Goal: Task Accomplishment & Management: Manage account settings

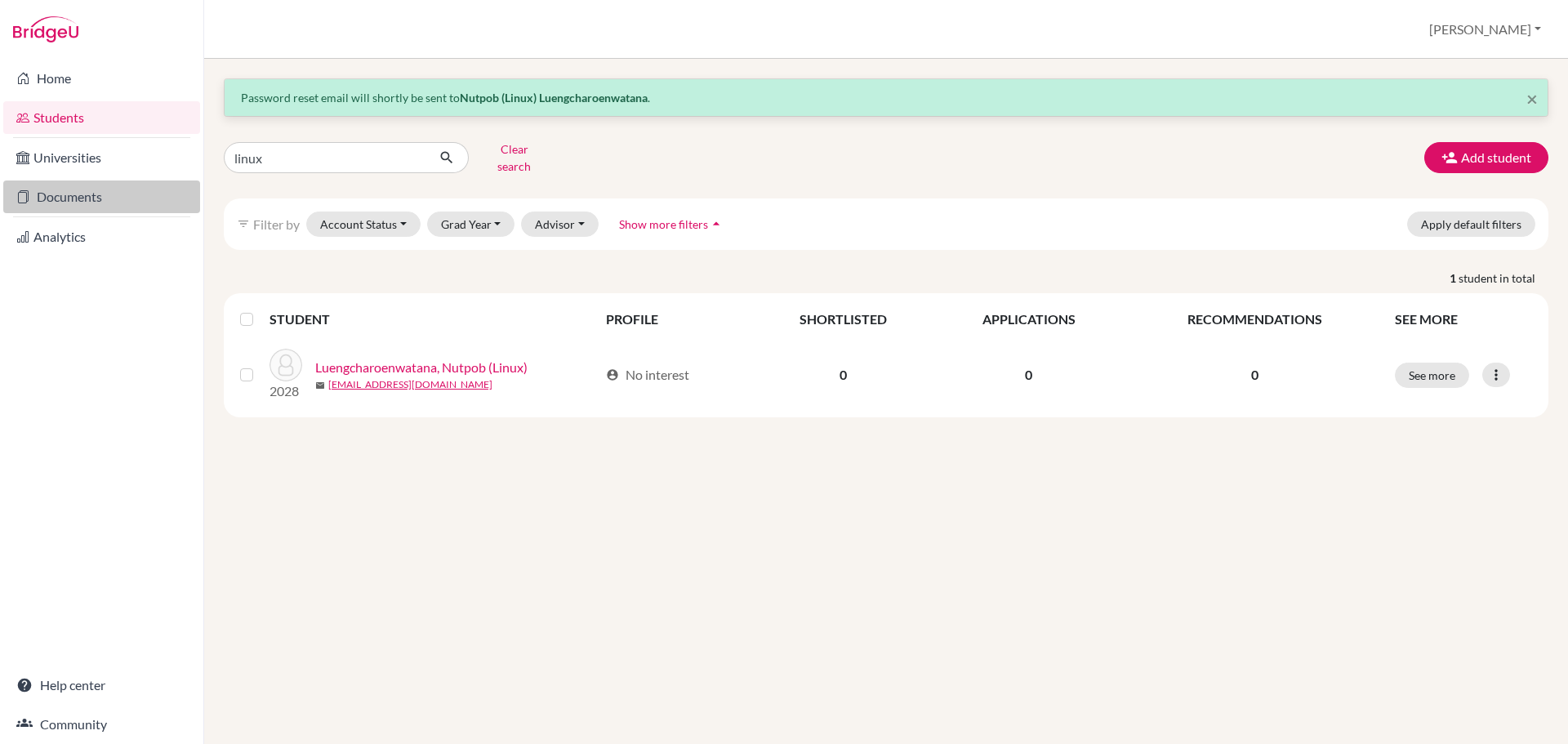
click at [100, 186] on link "Documents" at bounding box center [102, 196] width 197 height 33
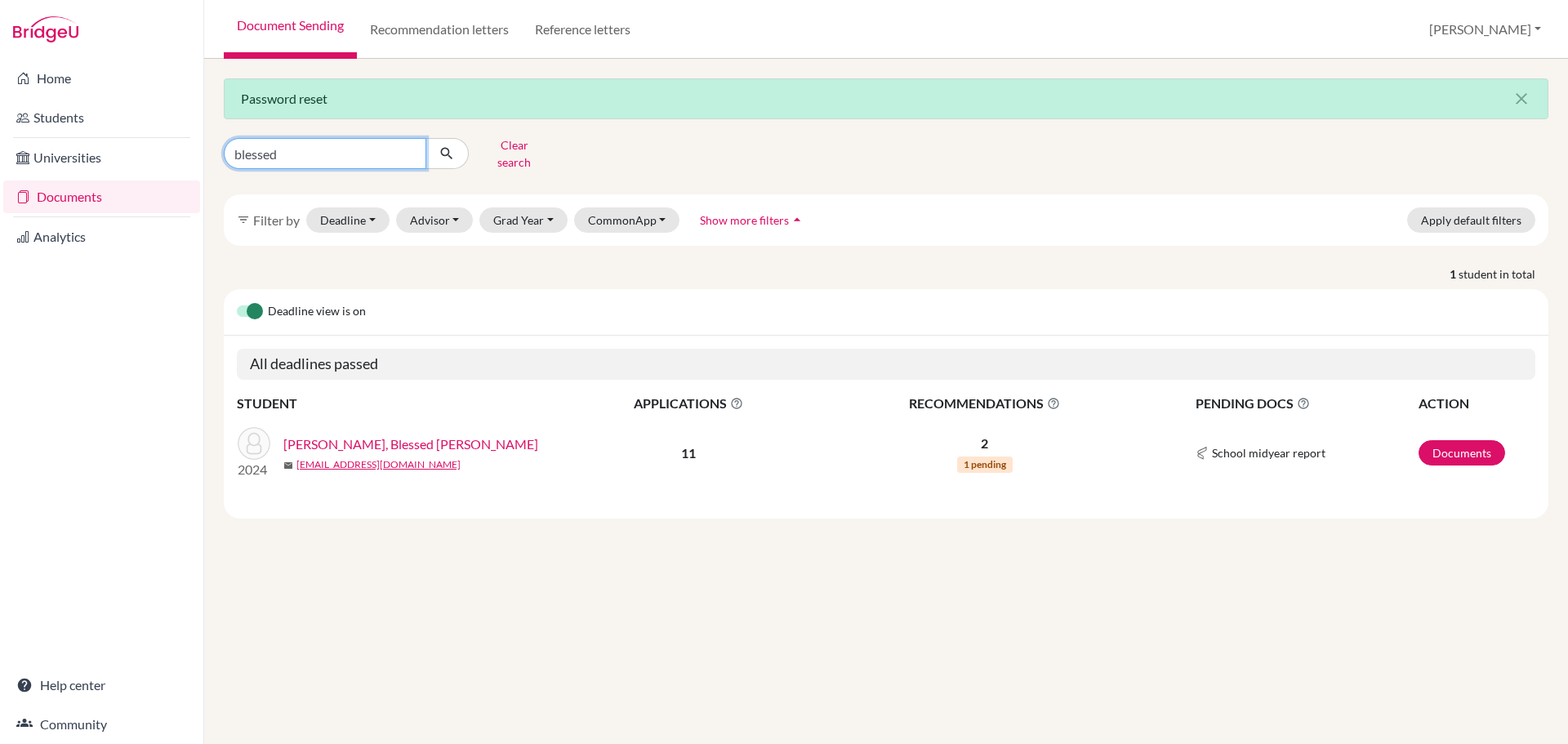
click at [354, 146] on input "blessed" at bounding box center [325, 153] width 203 height 31
type input "[PERSON_NAME]"
click button "submit" at bounding box center [447, 153] width 44 height 31
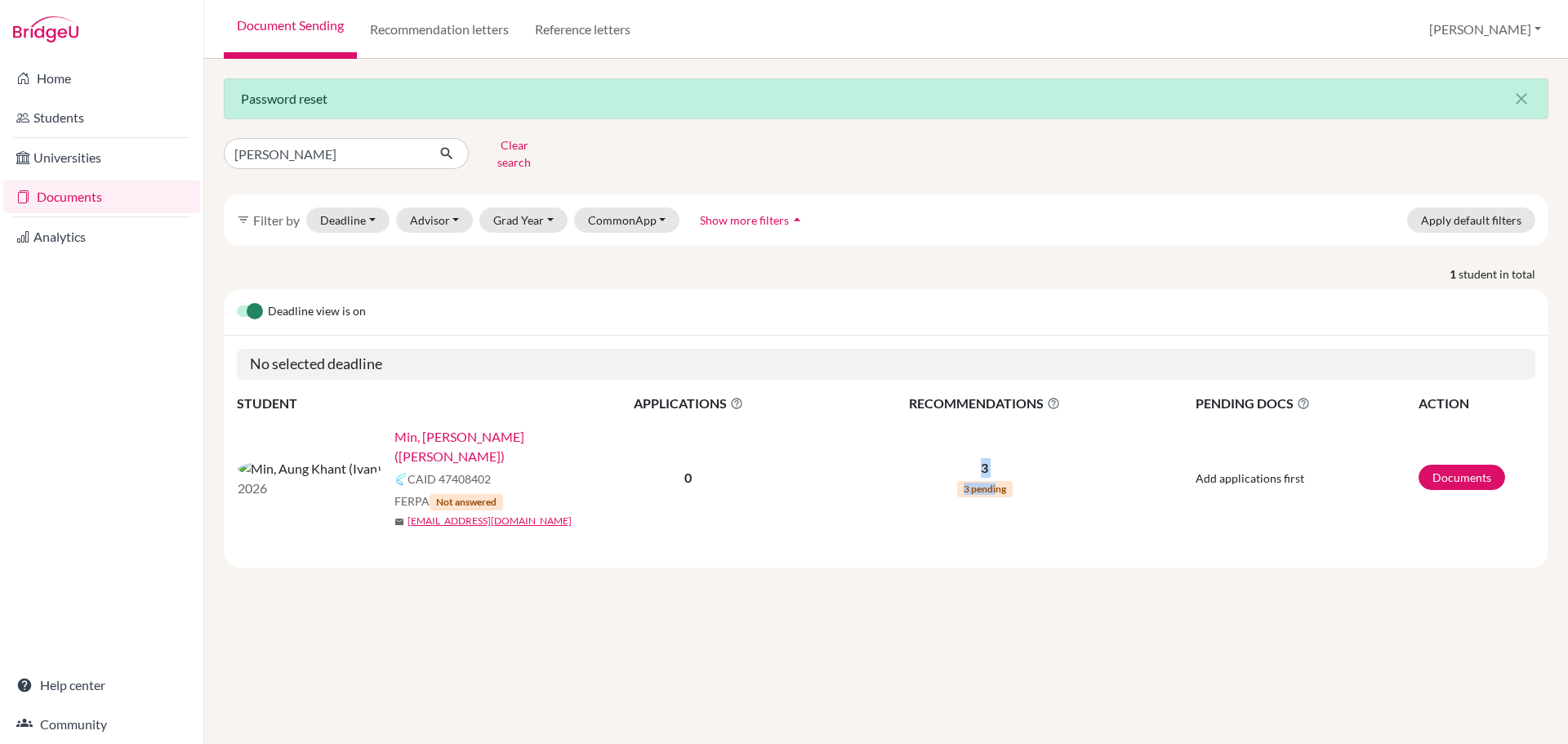
drag, startPoint x: 997, startPoint y: 469, endPoint x: 649, endPoint y: 405, distance: 353.8
click at [653, 414] on tr "2026 Min, [PERSON_NAME] ([PERSON_NAME]) CAID 47408402 FERPA Not answered mail […" at bounding box center [887, 477] width 1299 height 127
click at [1199, 471] on span "Add applications first" at bounding box center [1250, 478] width 108 height 14
click at [998, 458] on p "3" at bounding box center [985, 468] width 341 height 20
click at [993, 458] on p "3" at bounding box center [985, 468] width 341 height 20
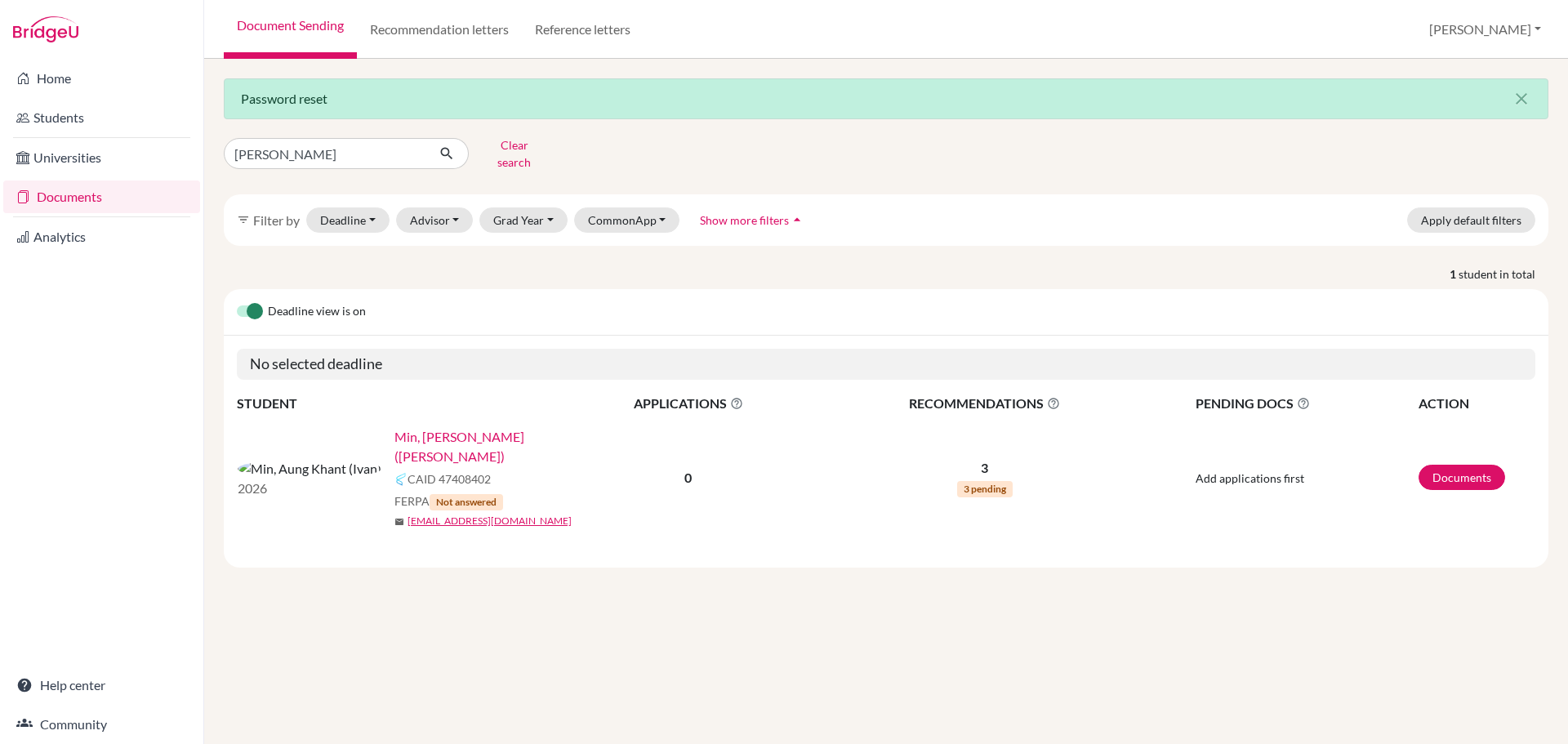
click at [991, 458] on p "3" at bounding box center [985, 468] width 341 height 20
click at [989, 458] on p "3" at bounding box center [985, 468] width 341 height 20
